Goal: Use online tool/utility

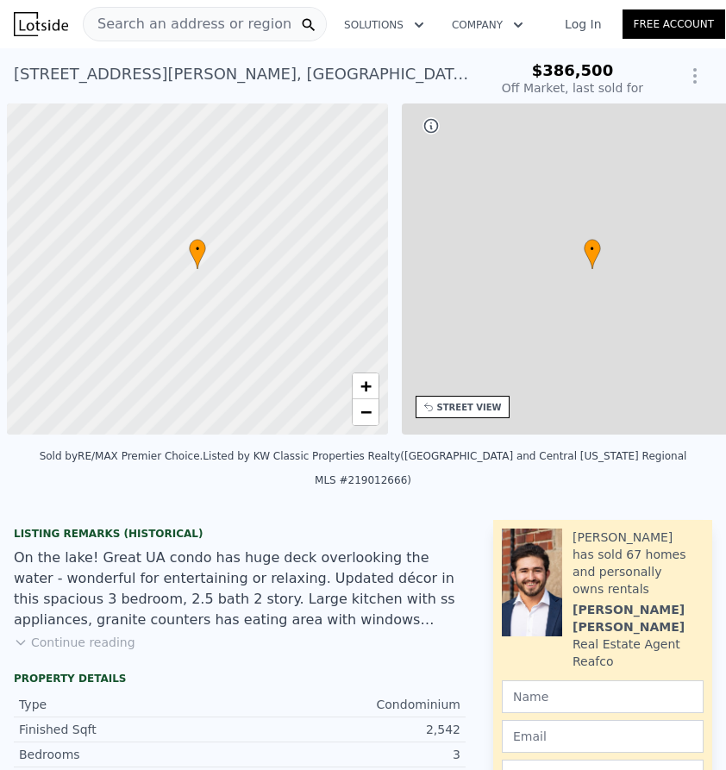
scroll to position [0, 7]
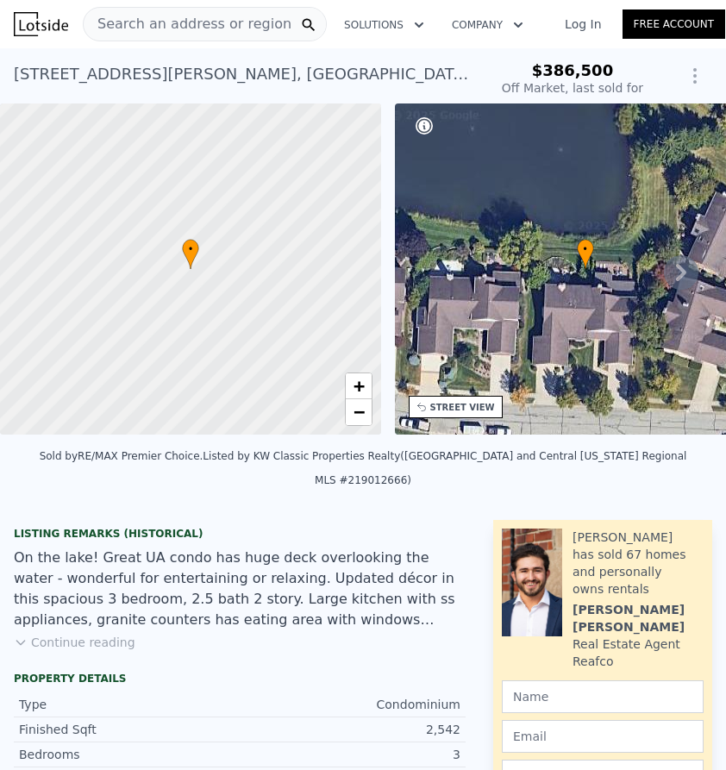
type input "-$ 409,850"
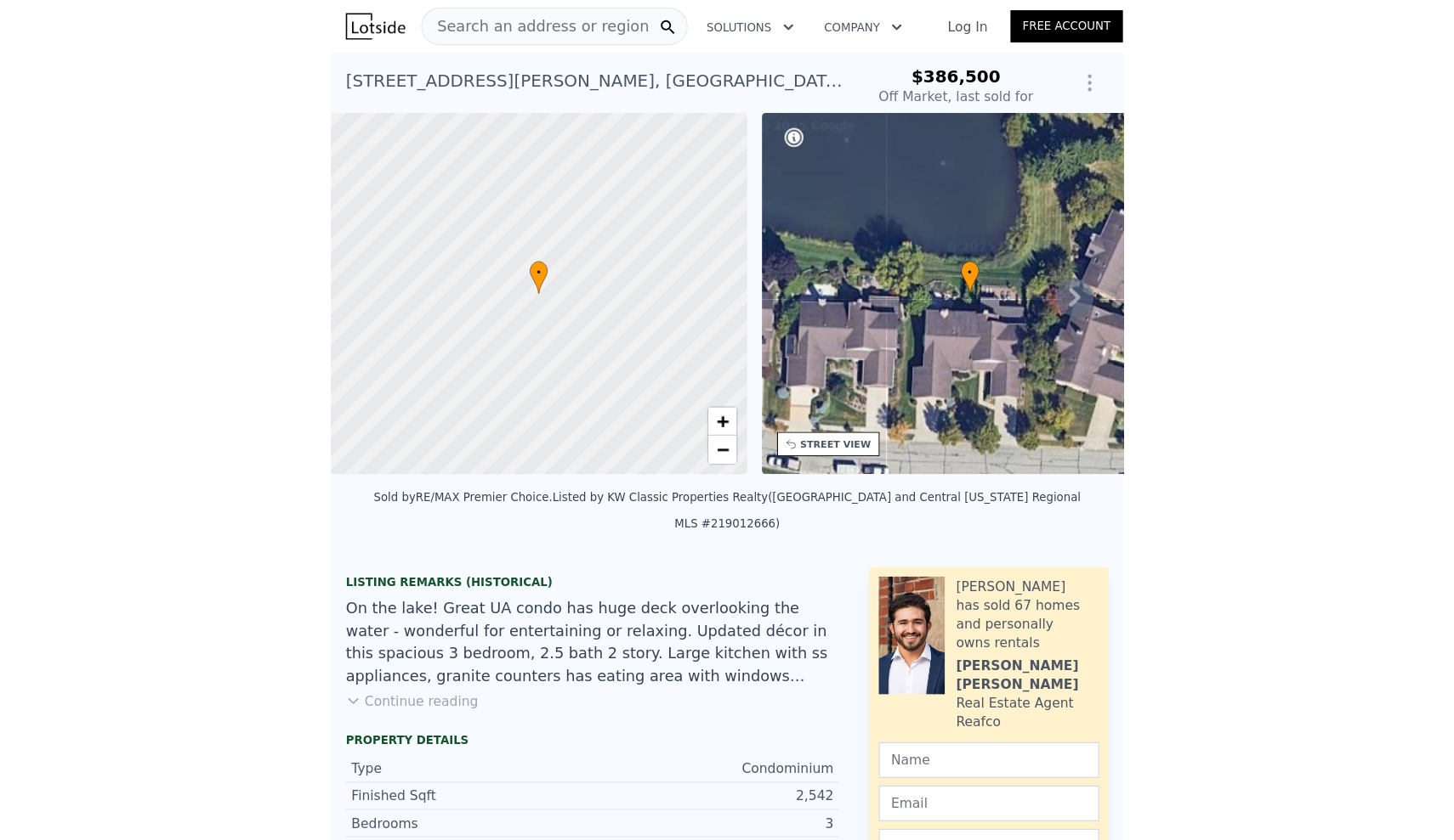
scroll to position [0, 0]
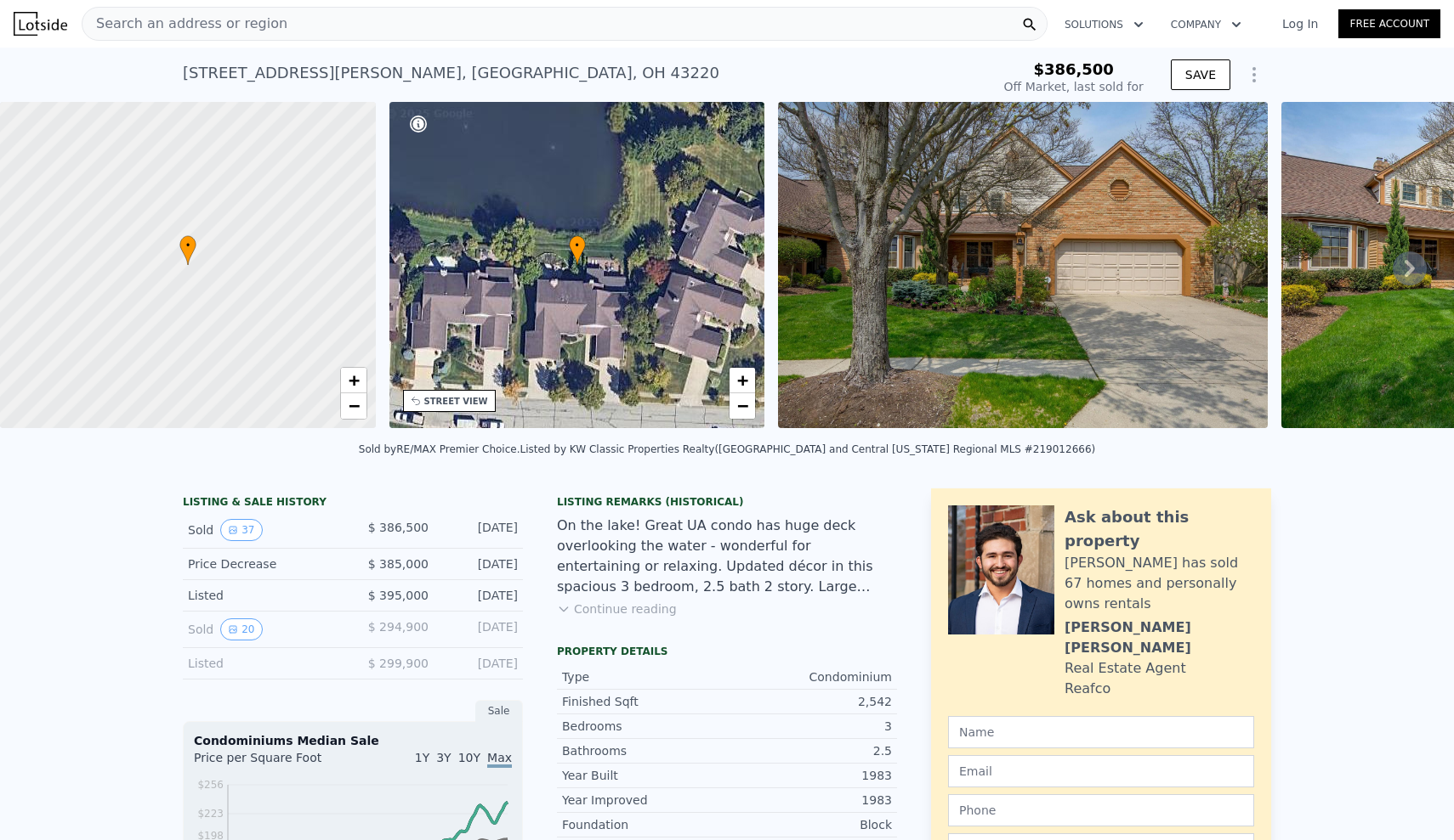
click at [316, 64] on div "2156 Partlow Dr , Upper Arlington , OH 43220" at bounding box center [451, 73] width 537 height 24
type input "$ 552,000"
type input "$ 111,424"
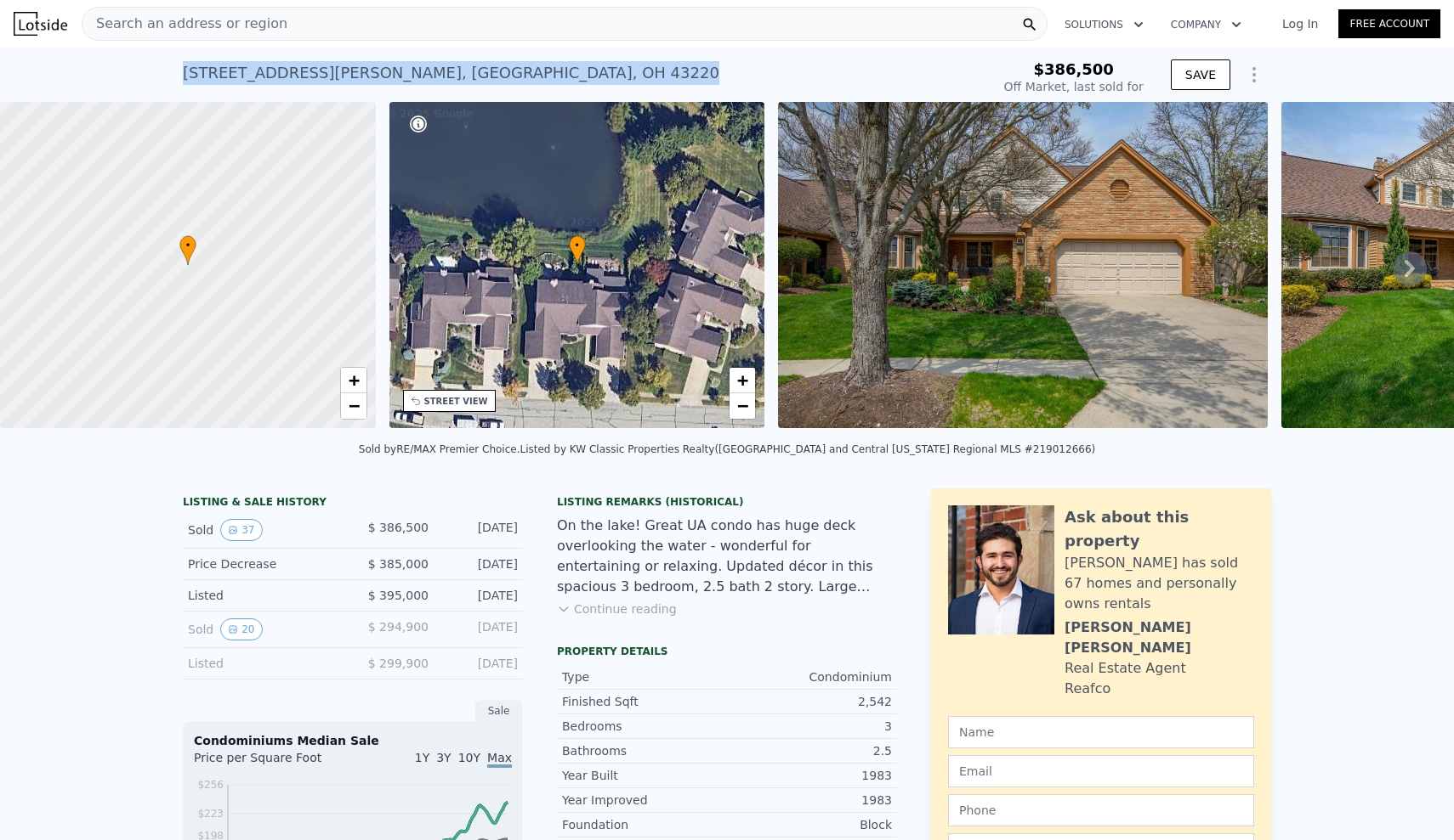
copy div "2156 Partlow Dr , Upper Arlington , OH 43220 Sold Jul 2019 for $386,500"
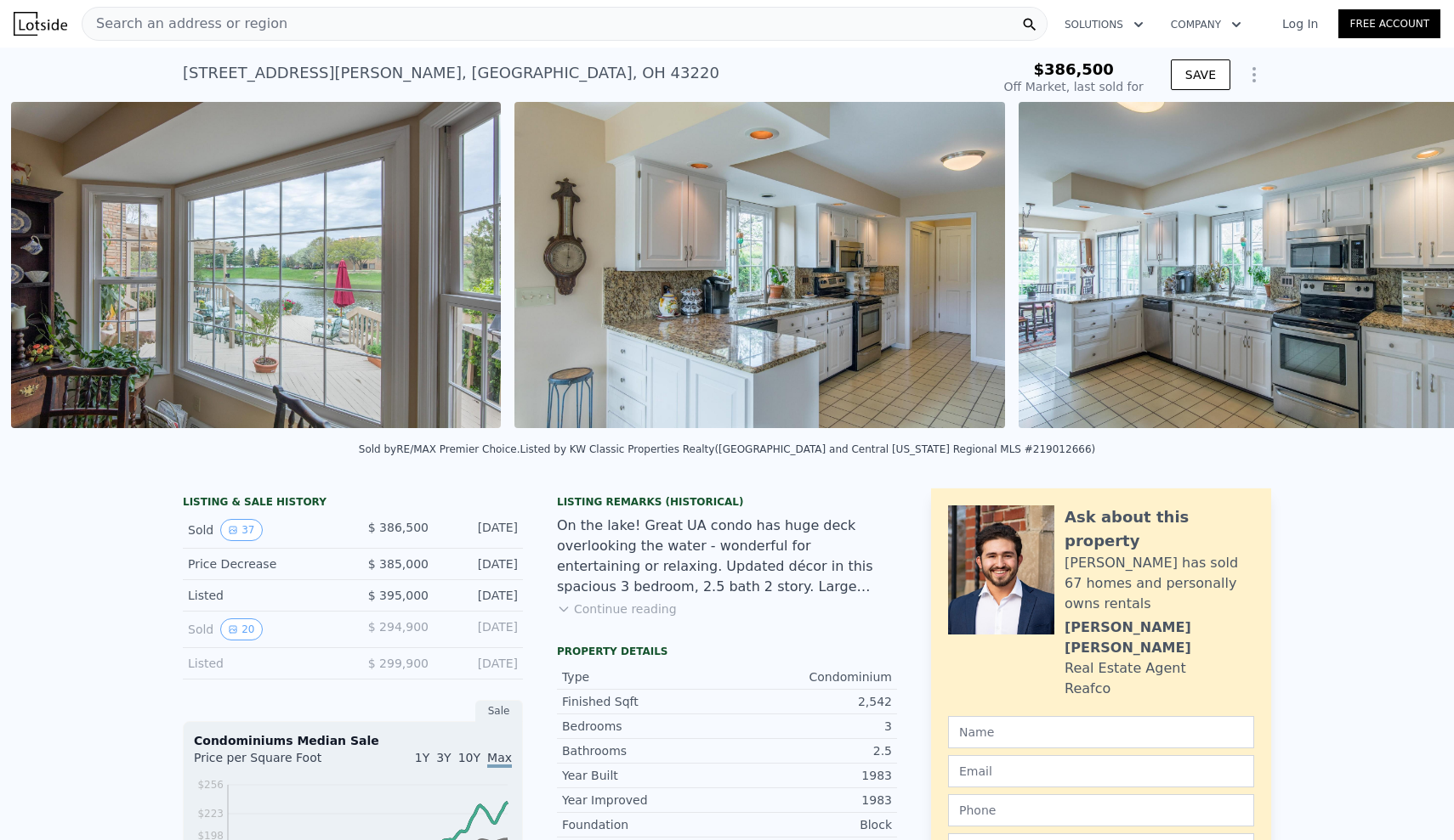
scroll to position [0, 4805]
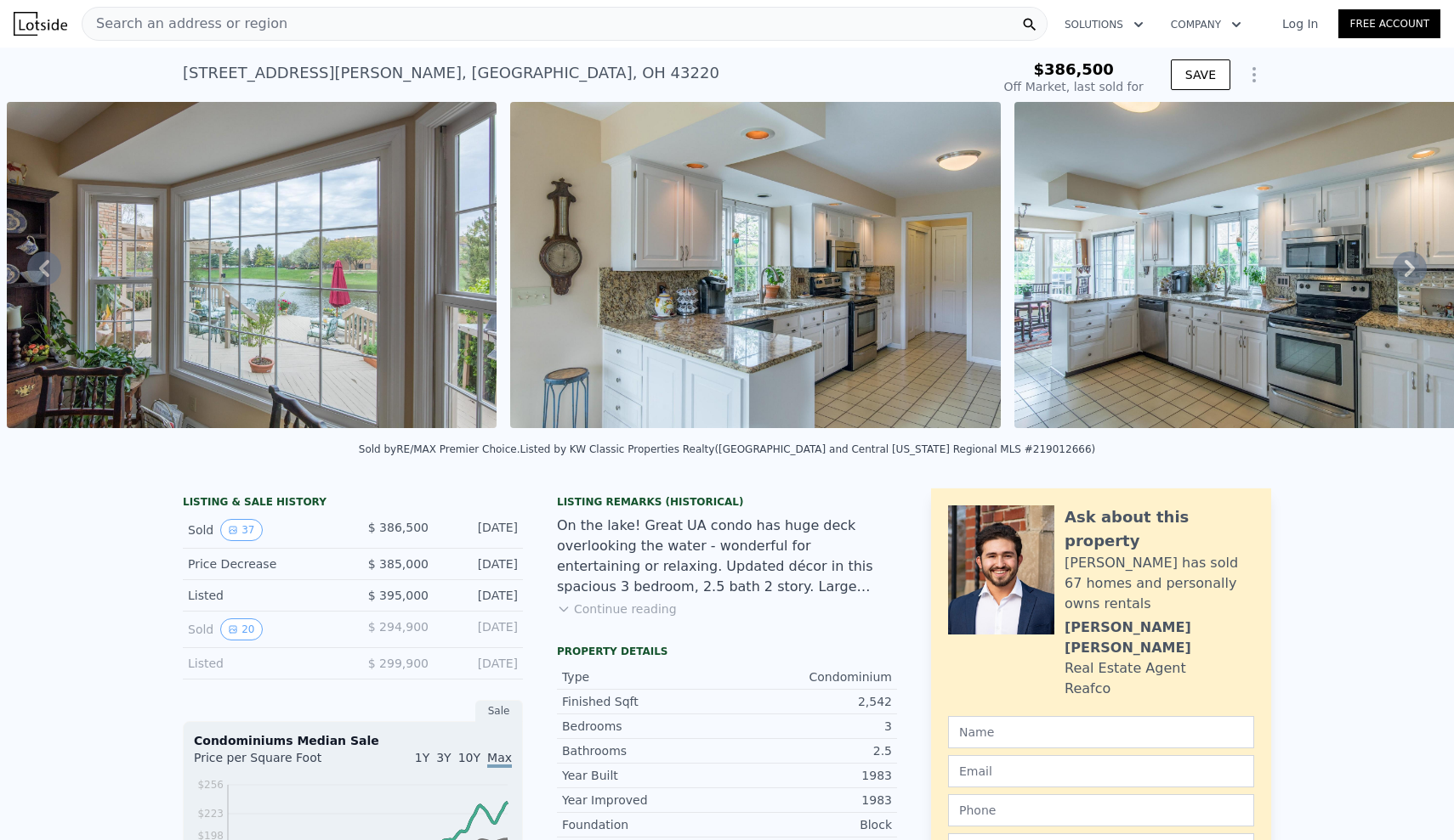
type input "$ 552,000"
type input "$ 111,424"
